Goal: Task Accomplishment & Management: Manage account settings

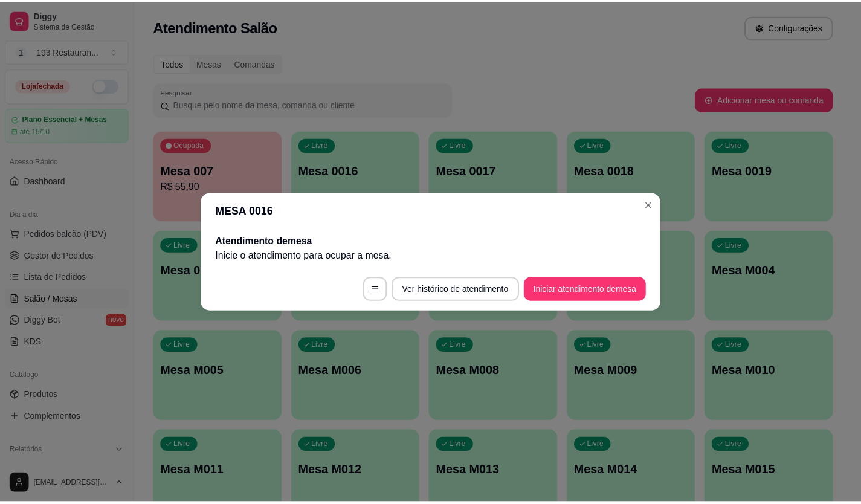
scroll to position [63, 0]
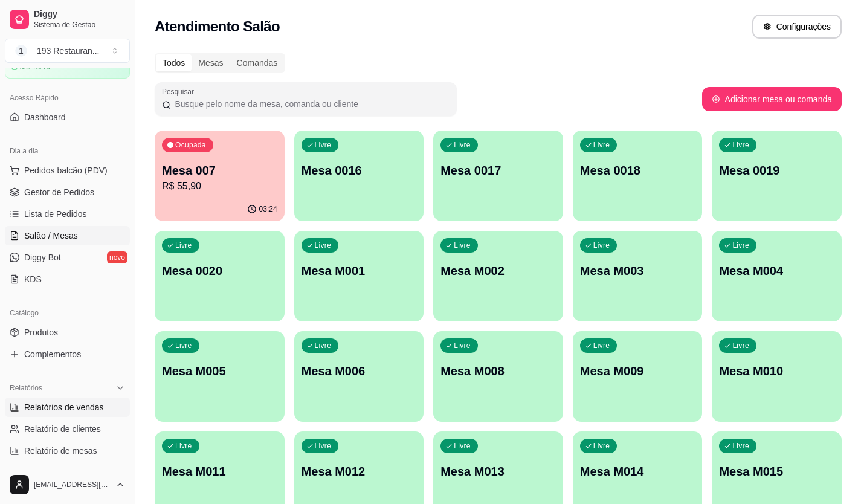
click at [79, 403] on span "Relatórios de vendas" at bounding box center [64, 407] width 80 height 12
select select "ALL"
select select "0"
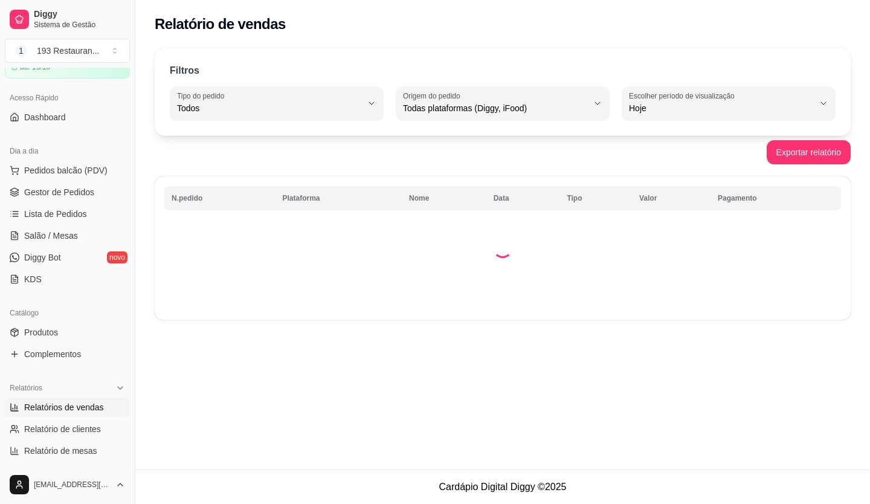
click at [752, 101] on div "Hoje" at bounding box center [721, 103] width 185 height 24
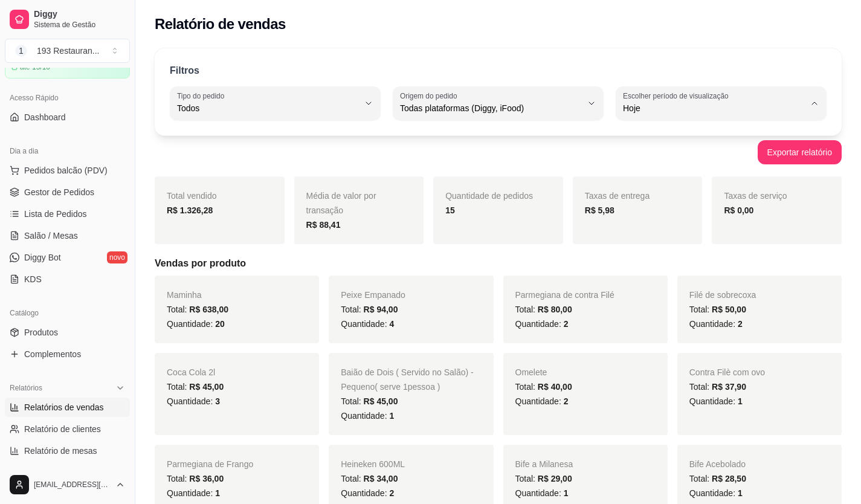
click at [650, 153] on span "Ontem" at bounding box center [715, 156] width 175 height 11
type input "1"
select select "1"
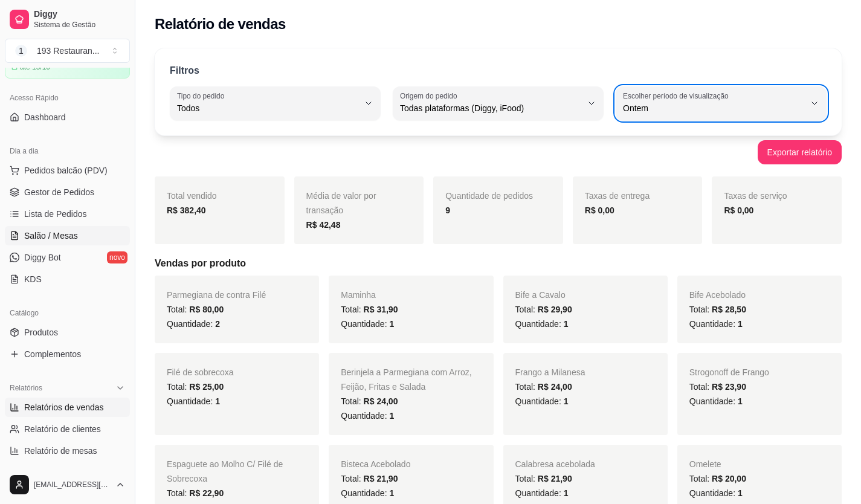
click at [79, 240] on link "Salão / Mesas" at bounding box center [67, 235] width 125 height 19
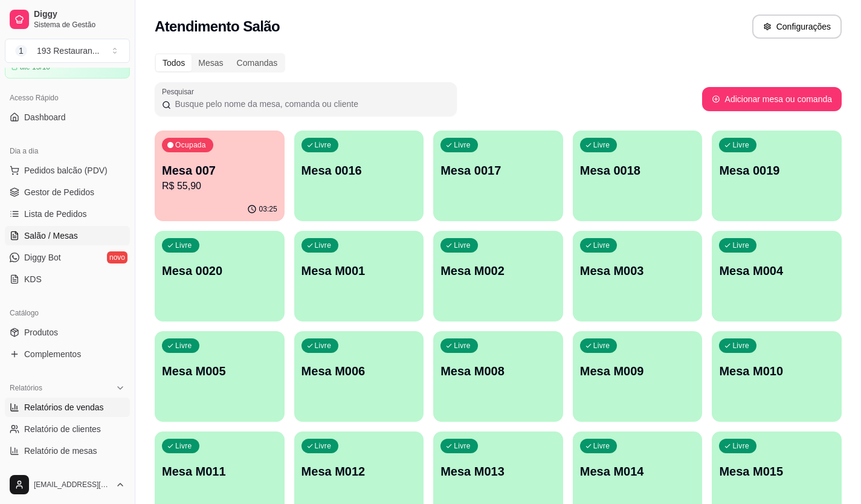
click at [67, 405] on span "Relatórios de vendas" at bounding box center [64, 407] width 80 height 12
select select "ALL"
select select "0"
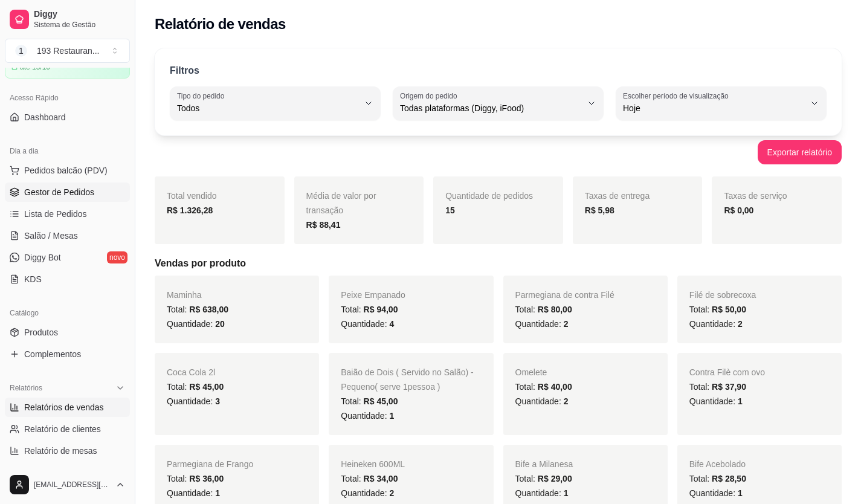
click at [72, 193] on span "Gestor de Pedidos" at bounding box center [59, 192] width 70 height 12
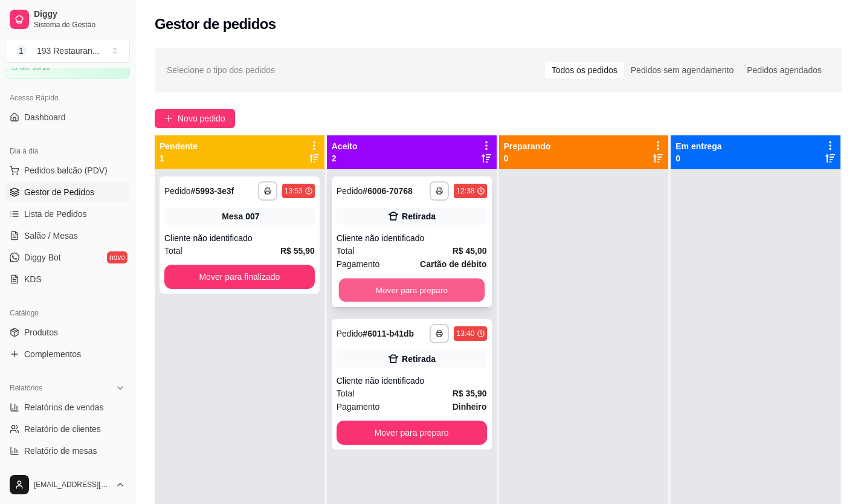
click at [412, 282] on button "Mover para preparo" at bounding box center [411, 290] width 146 height 24
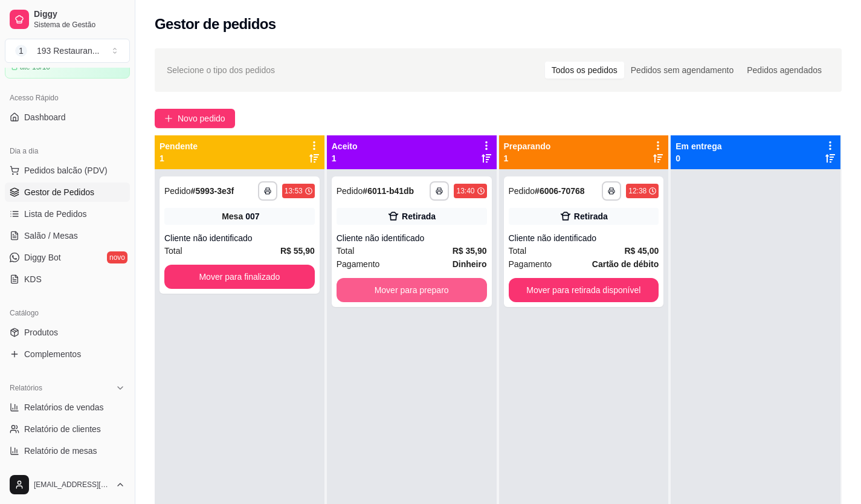
click at [445, 282] on button "Mover para preparo" at bounding box center [411, 290] width 150 height 24
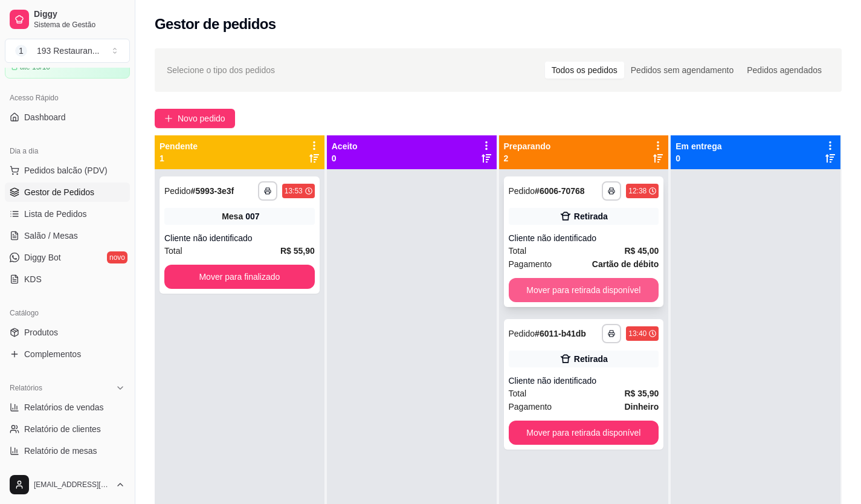
click at [579, 285] on button "Mover para retirada disponível" at bounding box center [584, 290] width 150 height 24
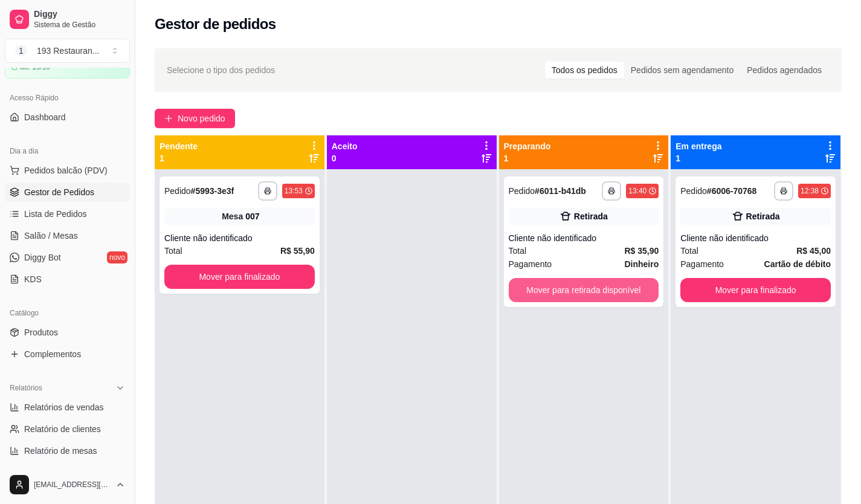
click at [613, 284] on button "Mover para retirada disponível" at bounding box center [584, 290] width 150 height 24
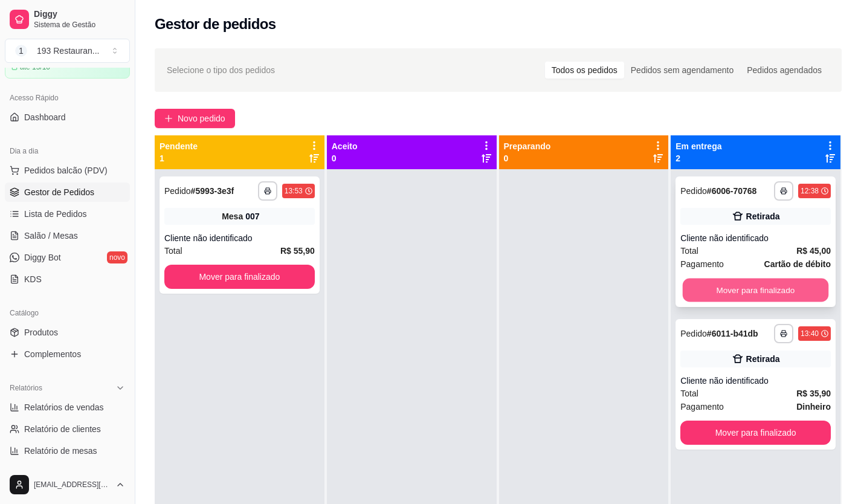
click at [728, 281] on button "Mover para finalizado" at bounding box center [755, 290] width 146 height 24
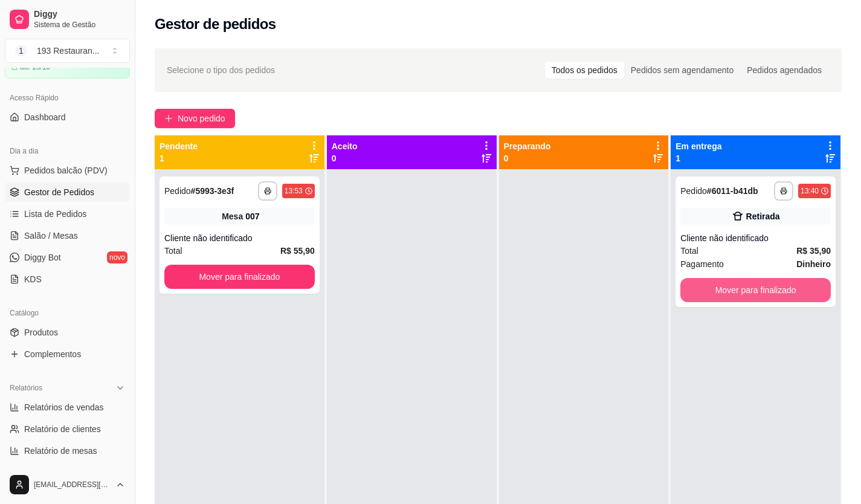
click at [728, 281] on button "Mover para finalizado" at bounding box center [755, 290] width 150 height 24
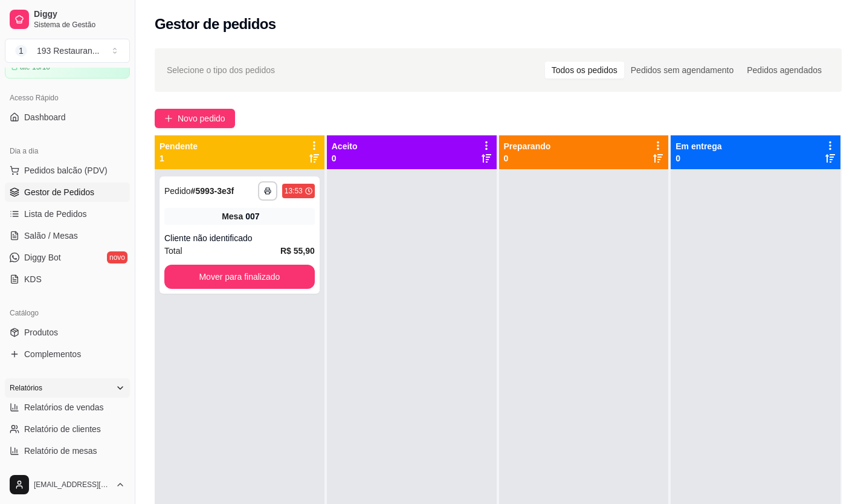
click at [92, 397] on div "Relatórios" at bounding box center [67, 387] width 125 height 19
click at [95, 389] on div "Relatórios" at bounding box center [67, 387] width 125 height 19
click at [82, 403] on span "Relatórios de vendas" at bounding box center [64, 407] width 80 height 12
select select "ALL"
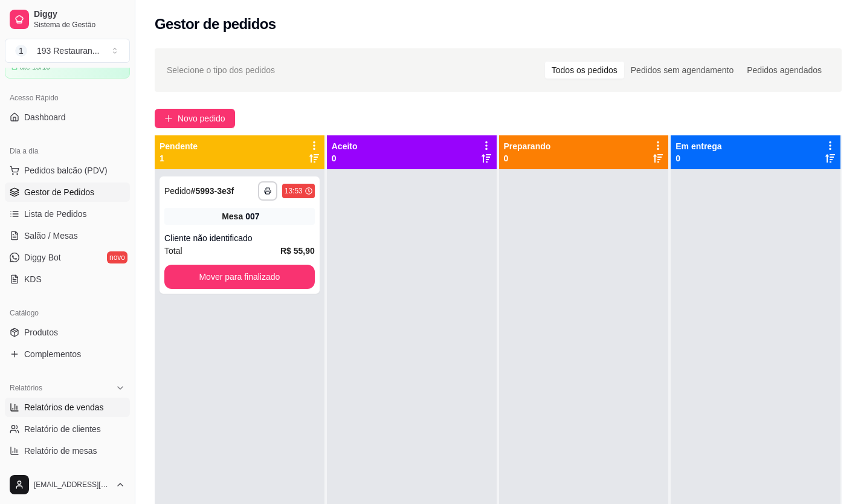
select select "0"
